Goal: Task Accomplishment & Management: Use online tool/utility

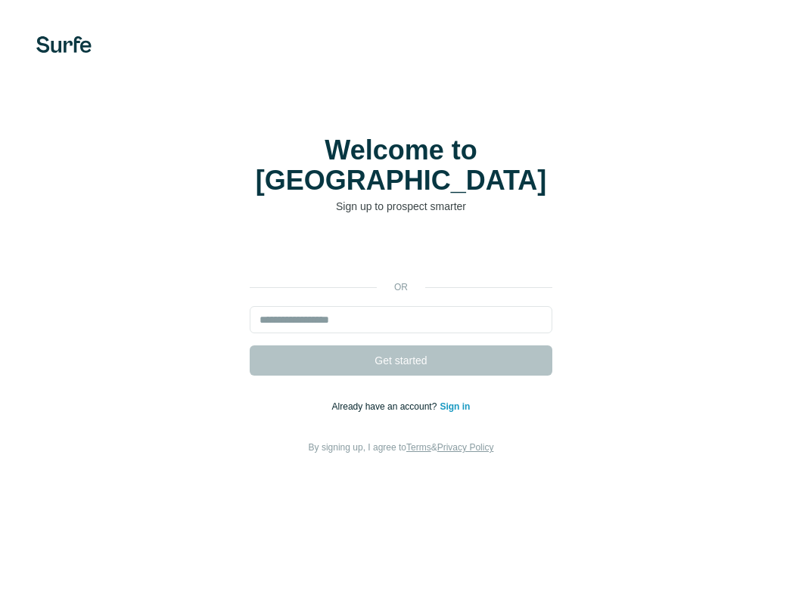
click at [443, 402] on link "Sign in" at bounding box center [454, 407] width 30 height 11
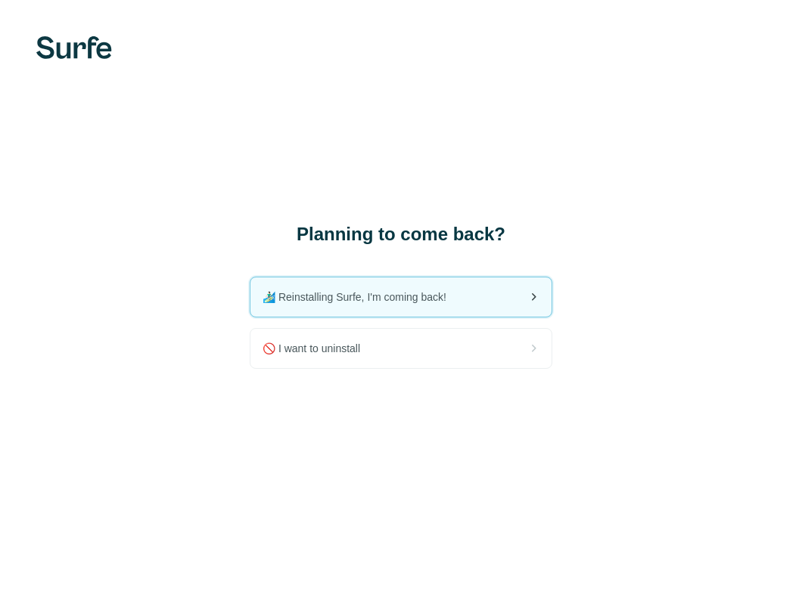
click at [422, 309] on div "🏄🏻‍♂️ Reinstalling Surfe, I'm coming back!" at bounding box center [400, 297] width 301 height 39
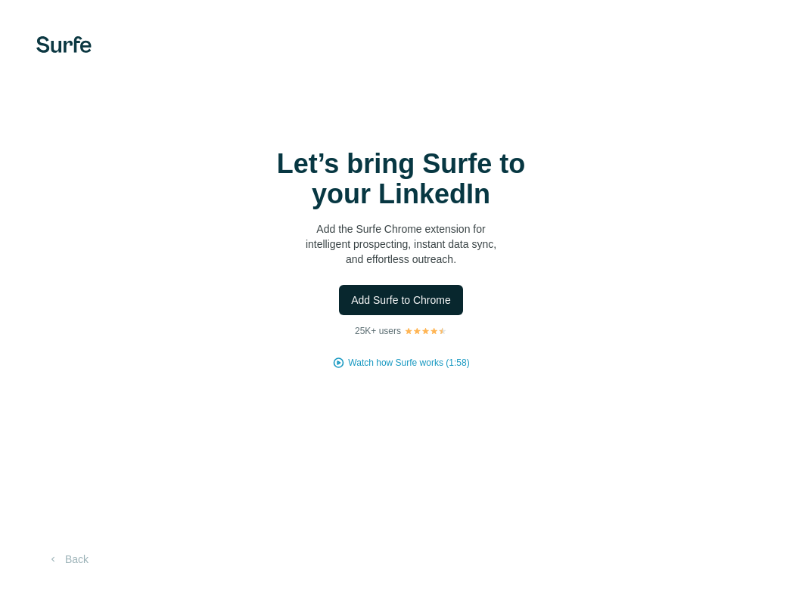
click at [390, 304] on span "Add Surfe to Chrome" at bounding box center [401, 300] width 100 height 15
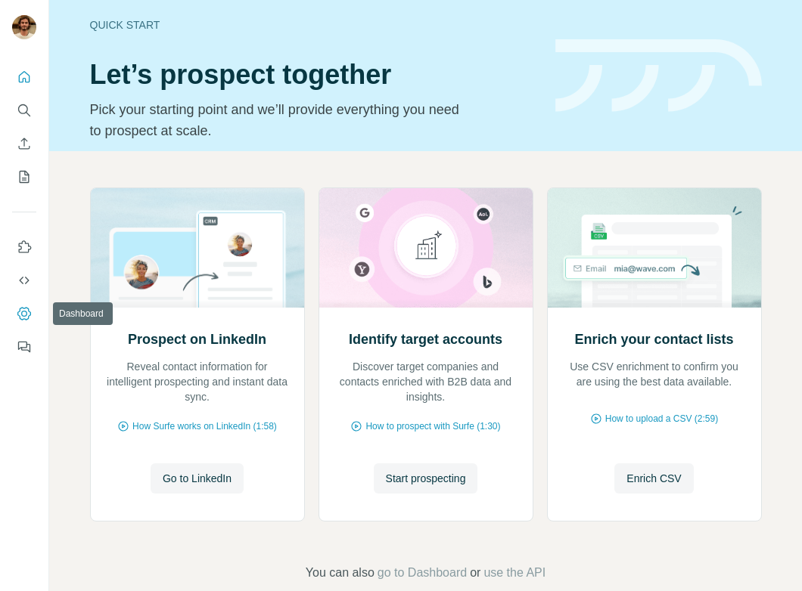
click at [21, 306] on icon "Dashboard" at bounding box center [24, 313] width 15 height 15
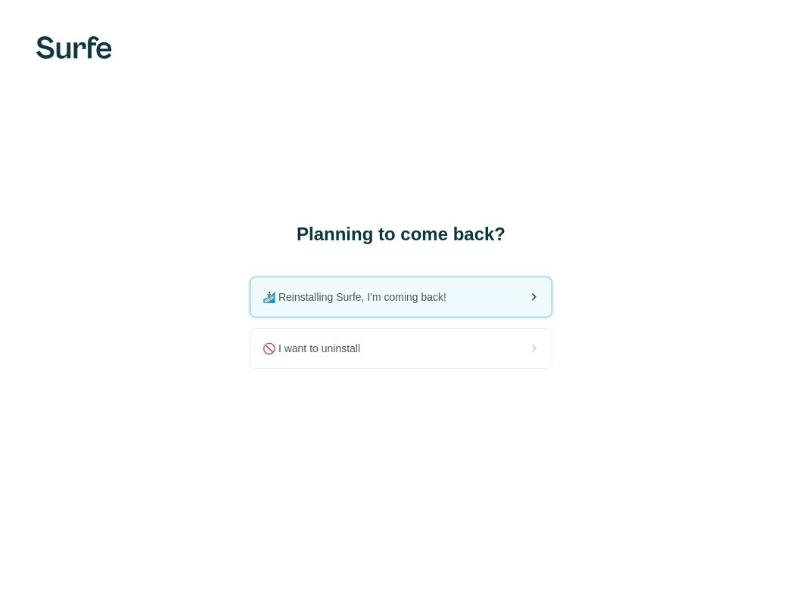
click at [408, 303] on span "🏄🏻‍♂️ Reinstalling Surfe, I'm coming back!" at bounding box center [360, 297] width 196 height 15
